Goal: Check status: Check status

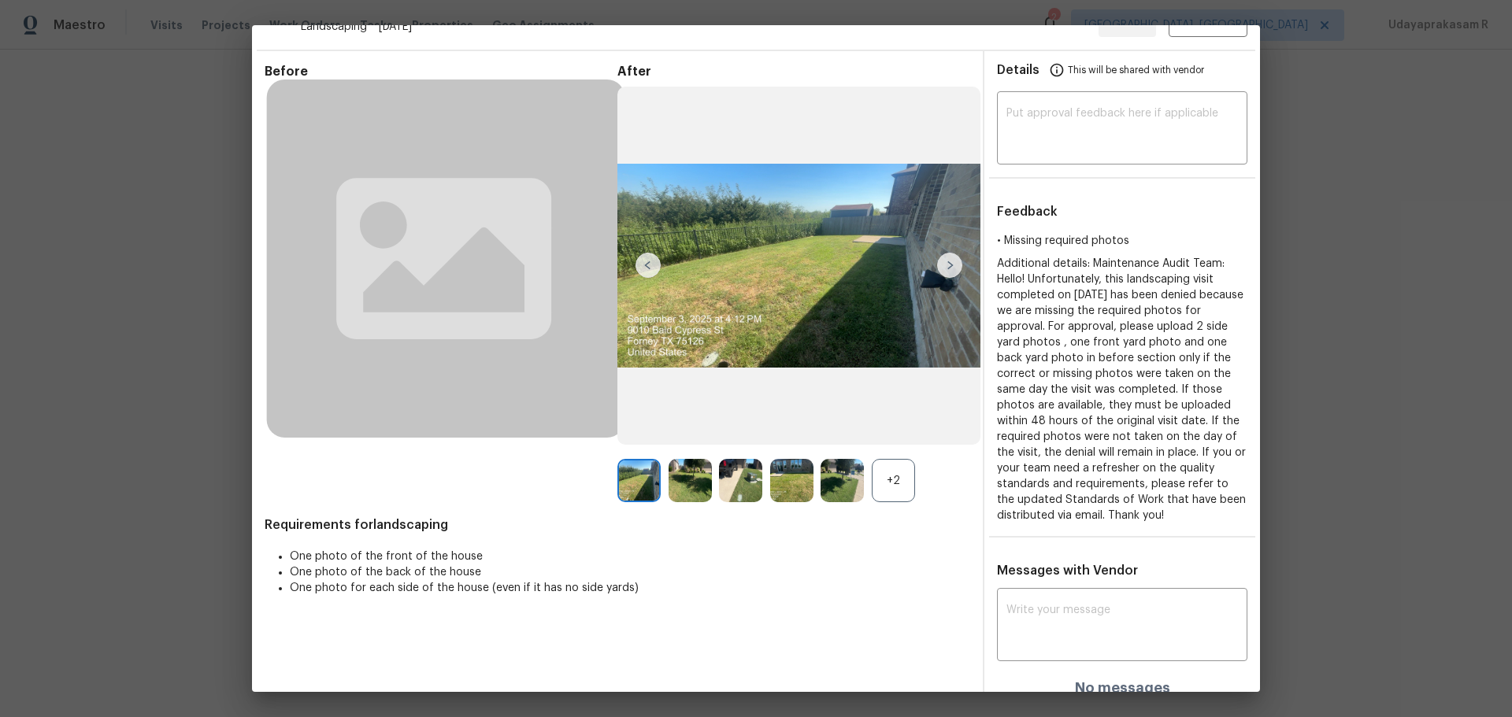
scroll to position [51, 0]
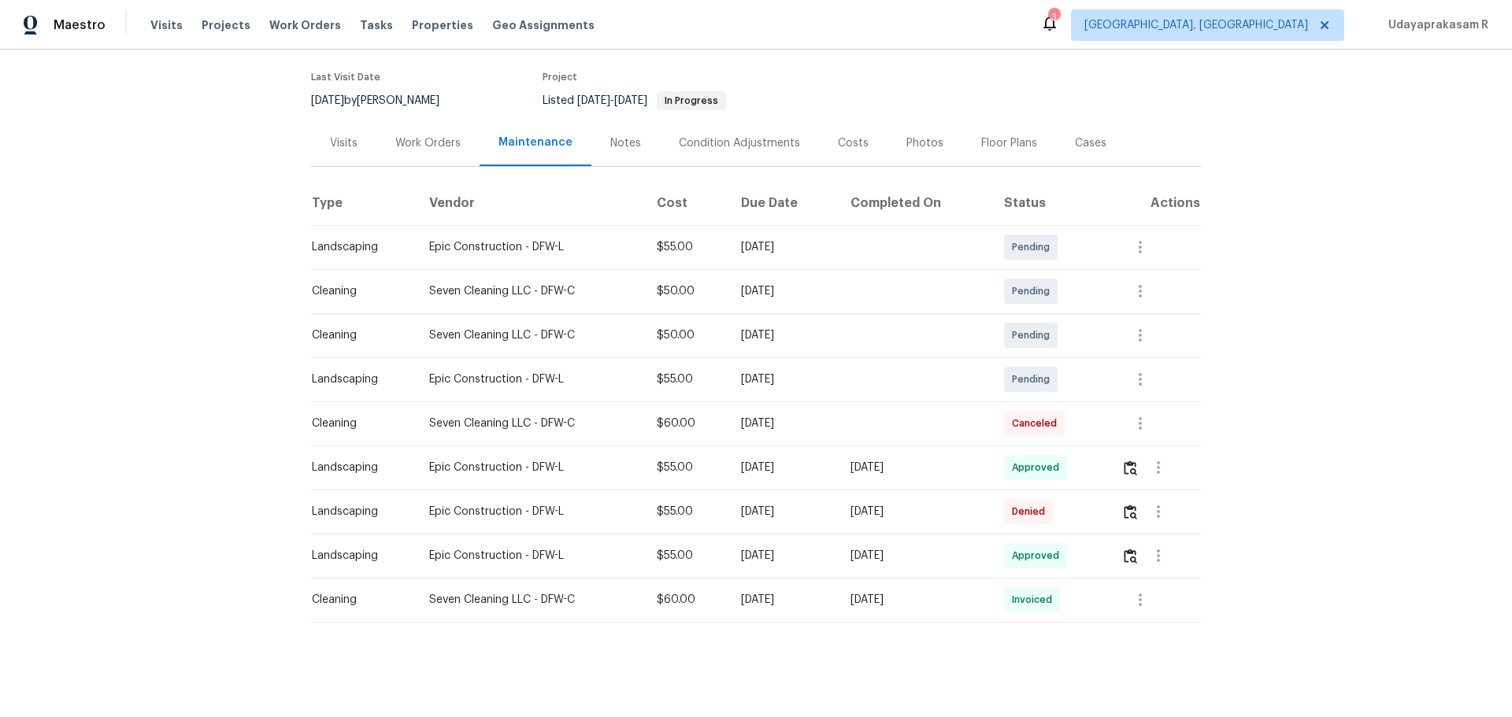
scroll to position [131, 0]
click at [1129, 505] on img "button" at bounding box center [1130, 512] width 13 height 15
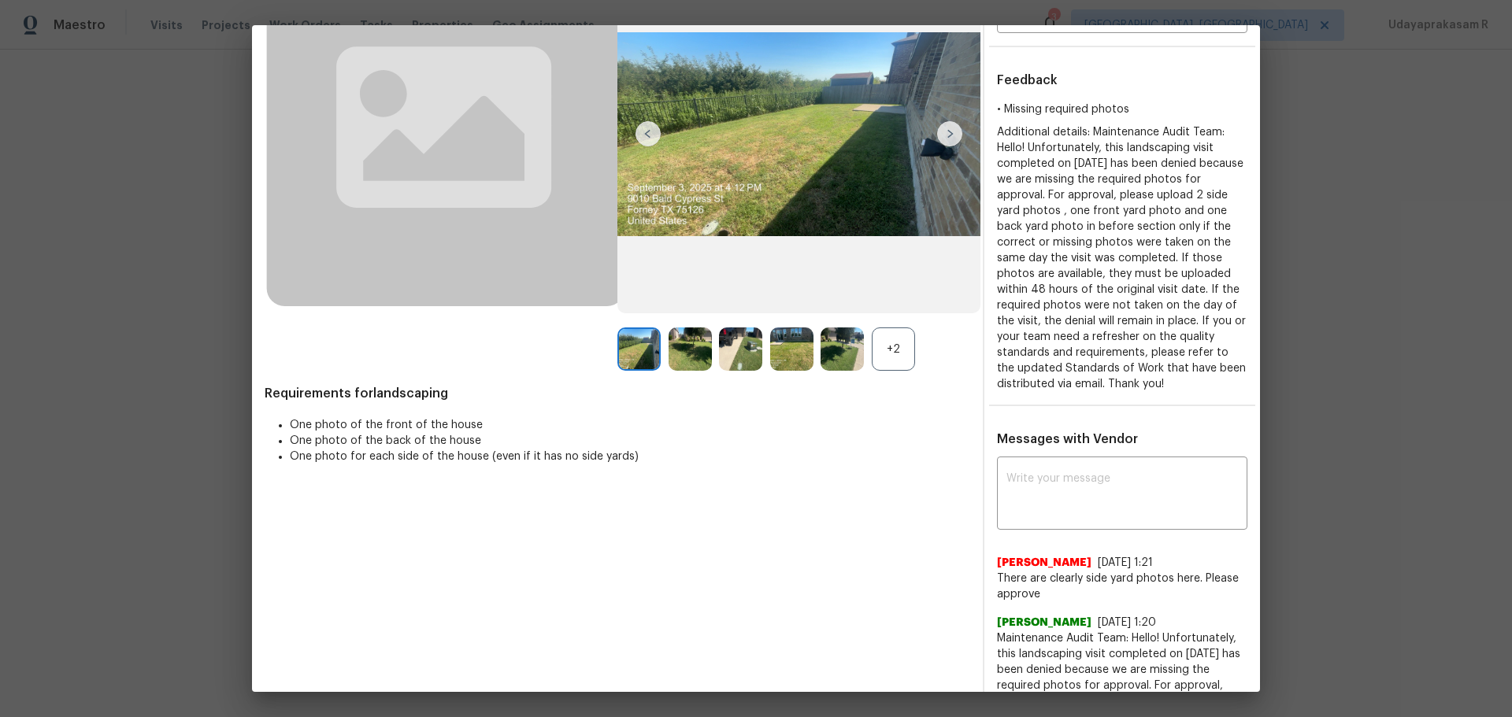
scroll to position [149, 0]
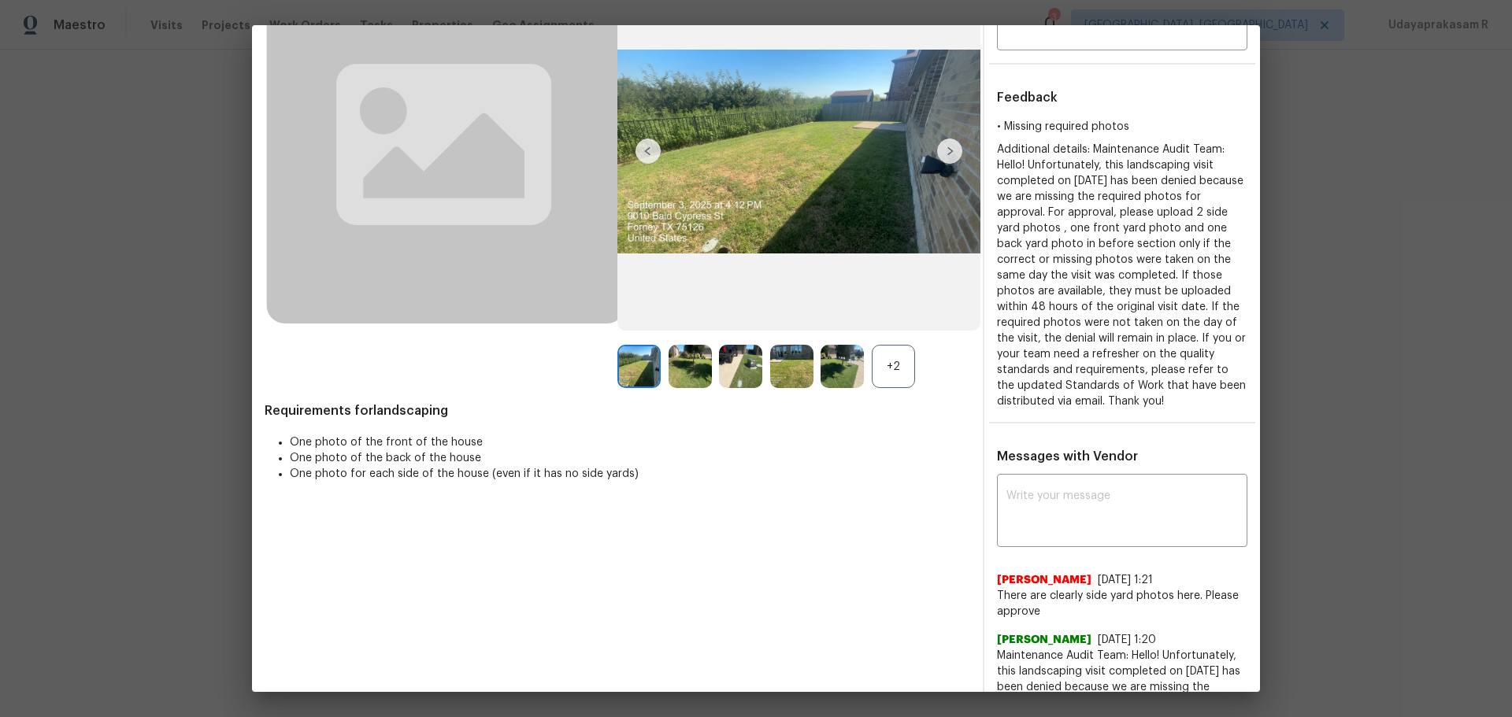
click at [896, 376] on div "+2" at bounding box center [893, 366] width 43 height 43
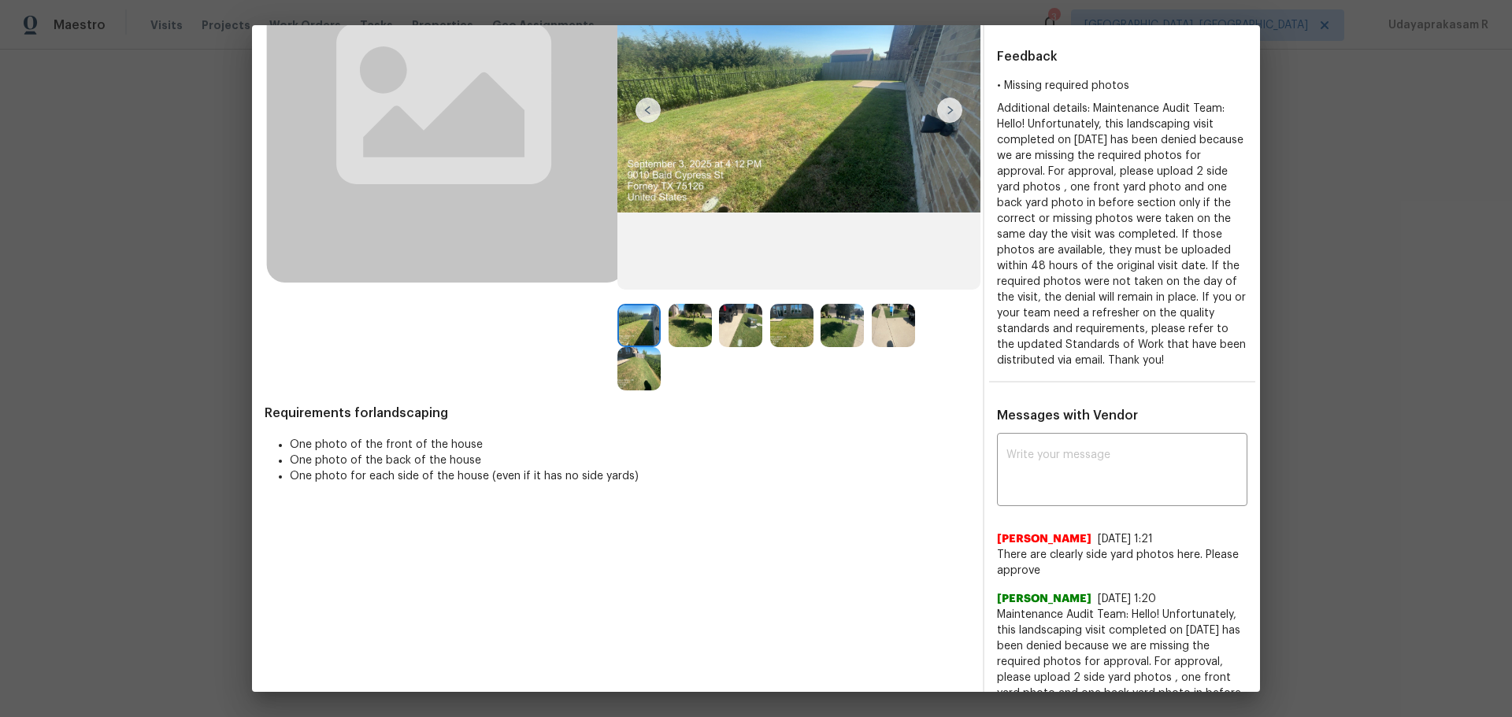
scroll to position [0, 0]
